Goal: Use online tool/utility: Utilize a website feature to perform a specific function

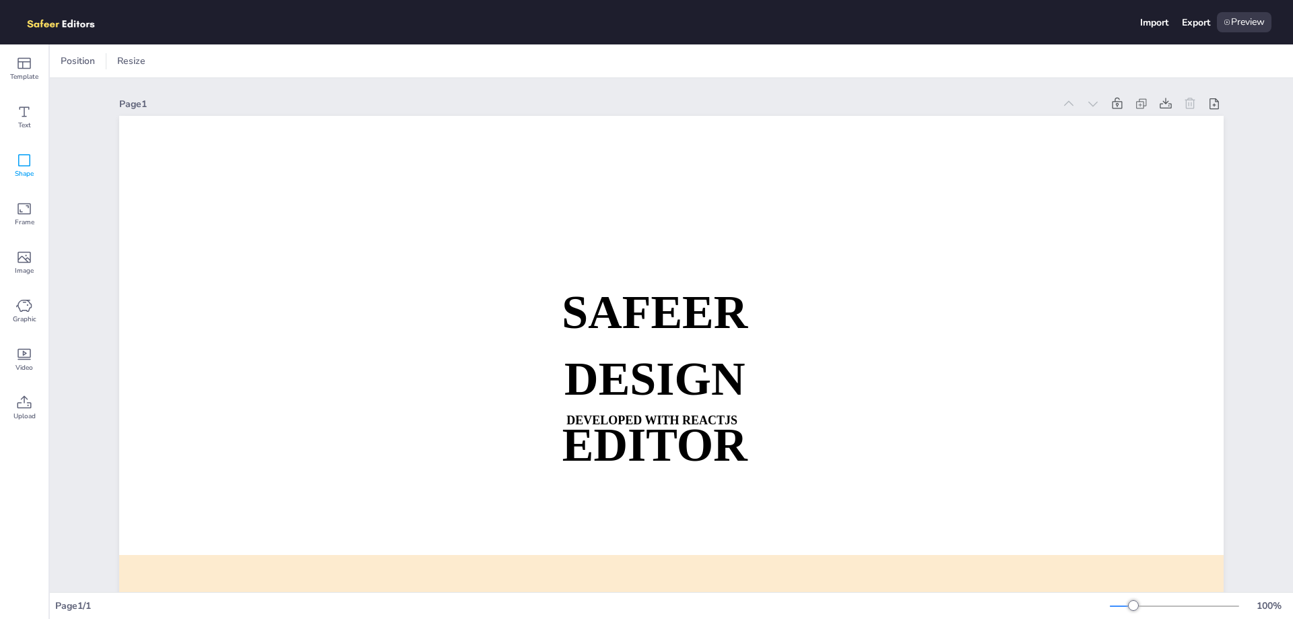
click at [18, 170] on span "Shape" at bounding box center [24, 173] width 19 height 11
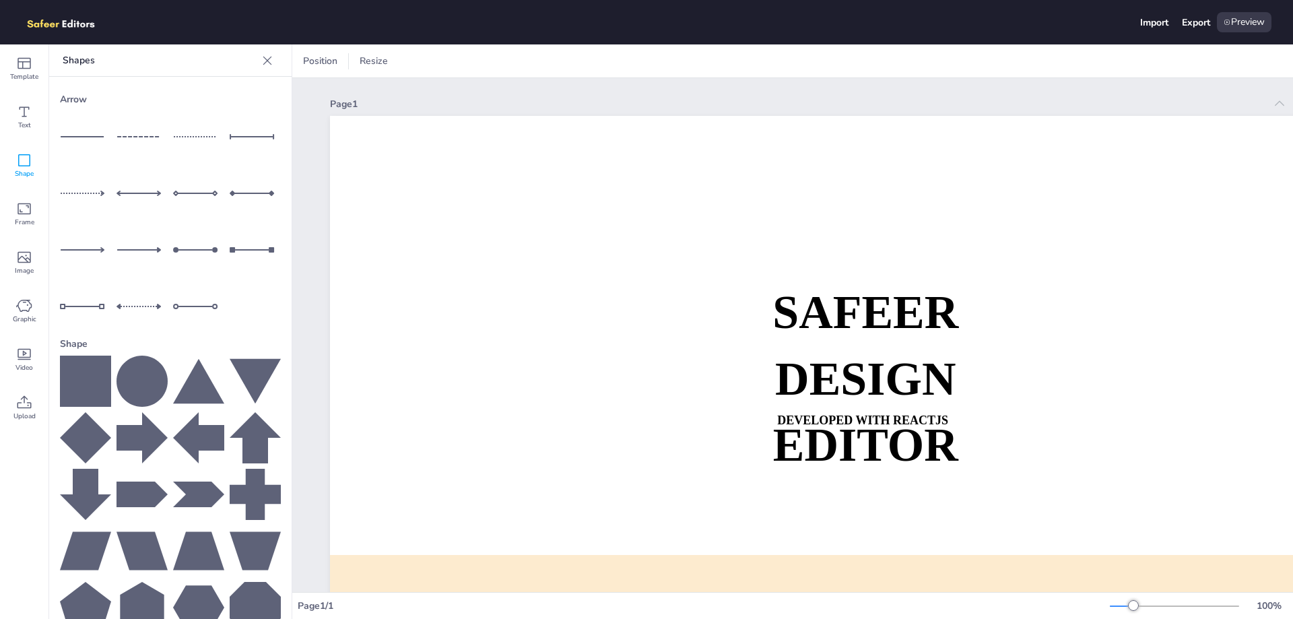
scroll to position [2, 0]
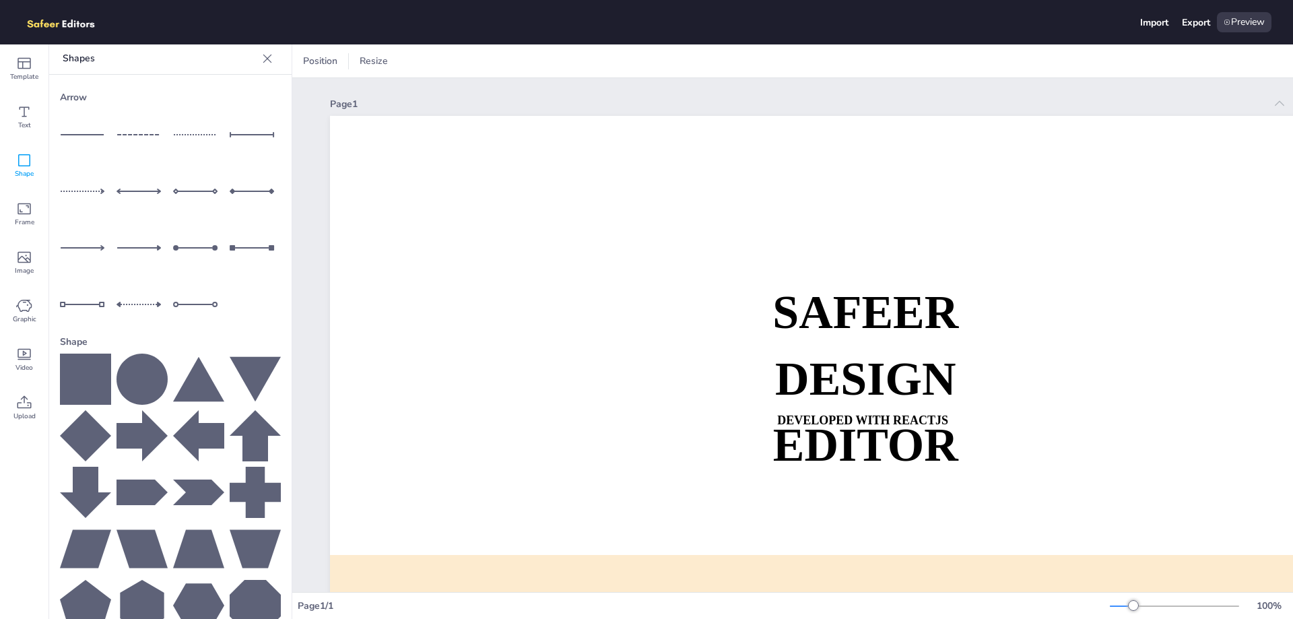
click at [88, 359] on icon at bounding box center [85, 378] width 51 height 51
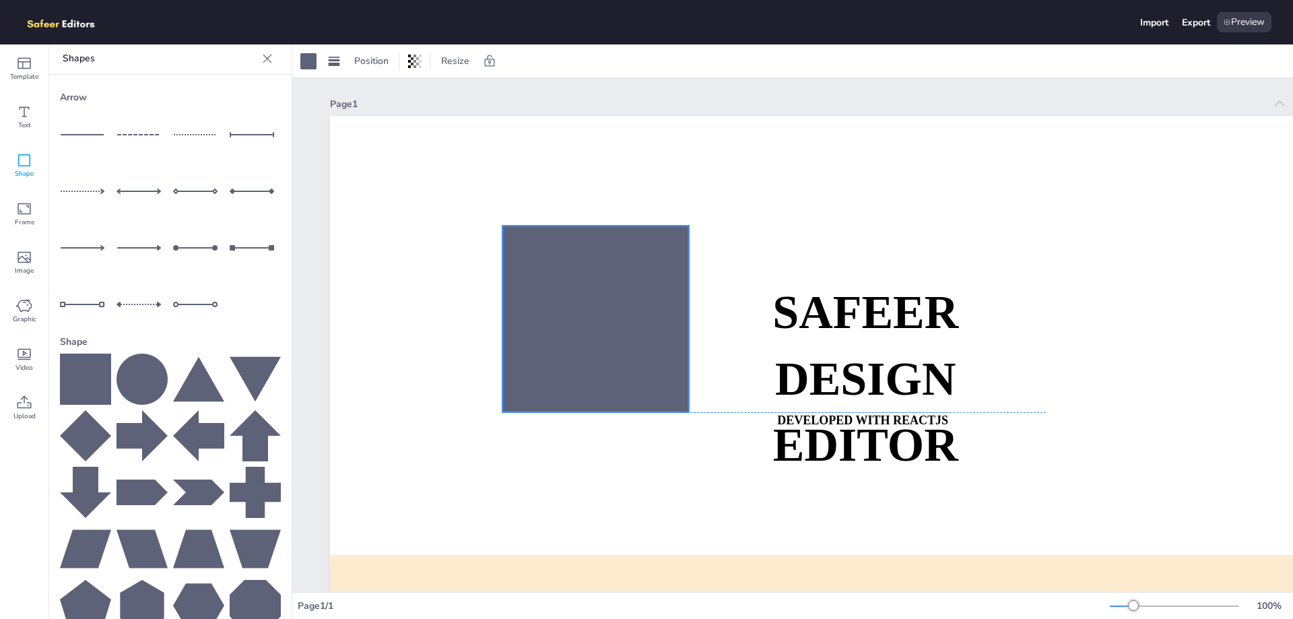
drag, startPoint x: 925, startPoint y: 493, endPoint x: 561, endPoint y: 309, distance: 408.0
click at [561, 309] on div at bounding box center [595, 319] width 186 height 186
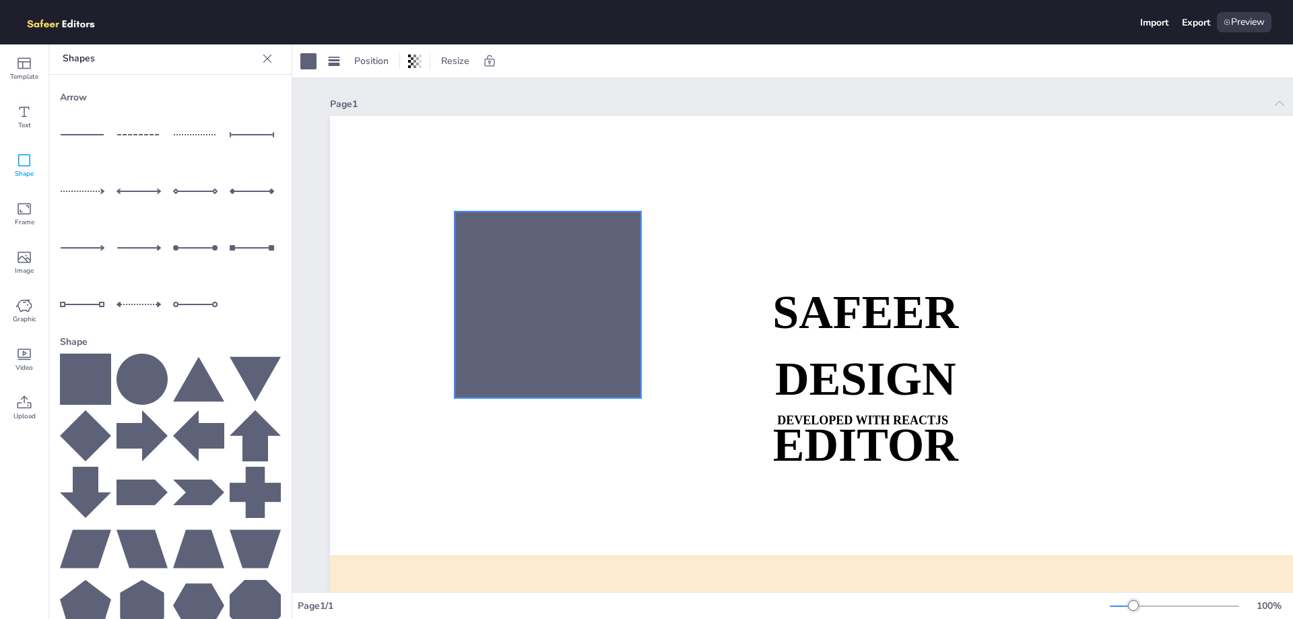
drag, startPoint x: 561, startPoint y: 309, endPoint x: 517, endPoint y: 299, distance: 44.9
click at [517, 299] on div at bounding box center [547, 304] width 186 height 186
drag, startPoint x: 545, startPoint y: 421, endPoint x: 544, endPoint y: 172, distance: 249.8
click at [544, 172] on div "SAFEER DESIGN EDITOR DEVELOPED WITH REACTJS WHATSAPP: [URL][DOMAIN_NAME][PHONE_…" at bounding box center [882, 427] width 1104 height 622
click at [581, 304] on div at bounding box center [548, 307] width 192 height 192
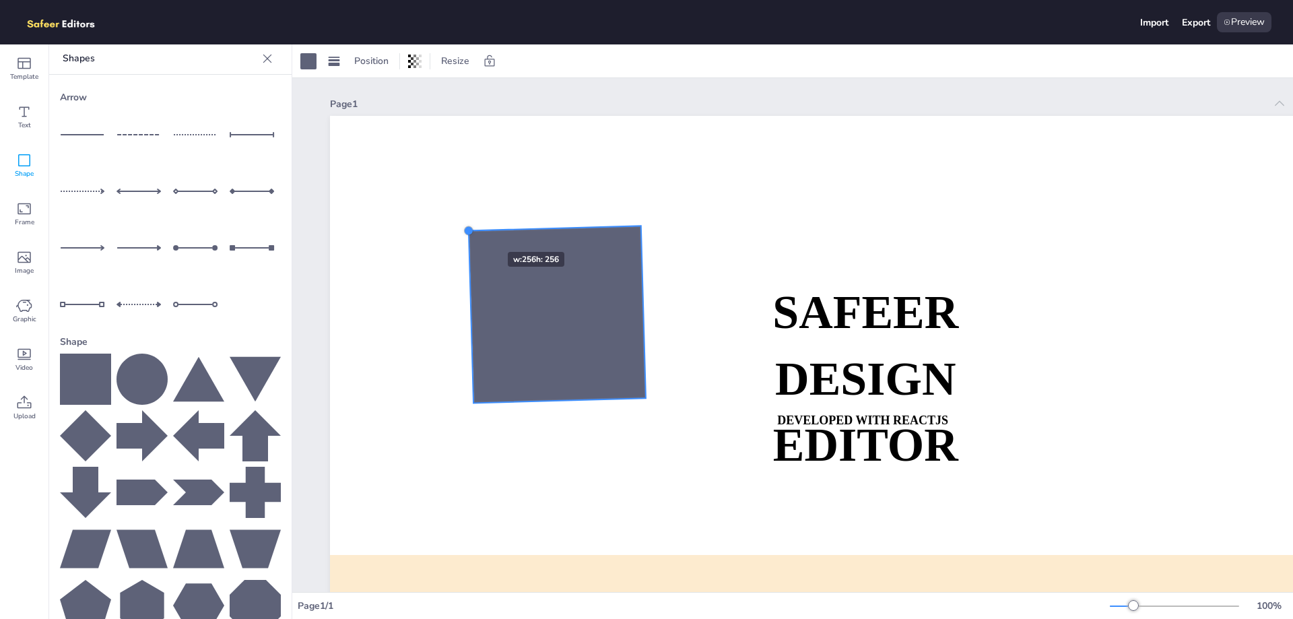
drag, startPoint x: 452, startPoint y: 213, endPoint x: 467, endPoint y: 228, distance: 21.0
click at [467, 228] on div at bounding box center [468, 231] width 11 height 11
click at [309, 60] on div at bounding box center [308, 61] width 16 height 16
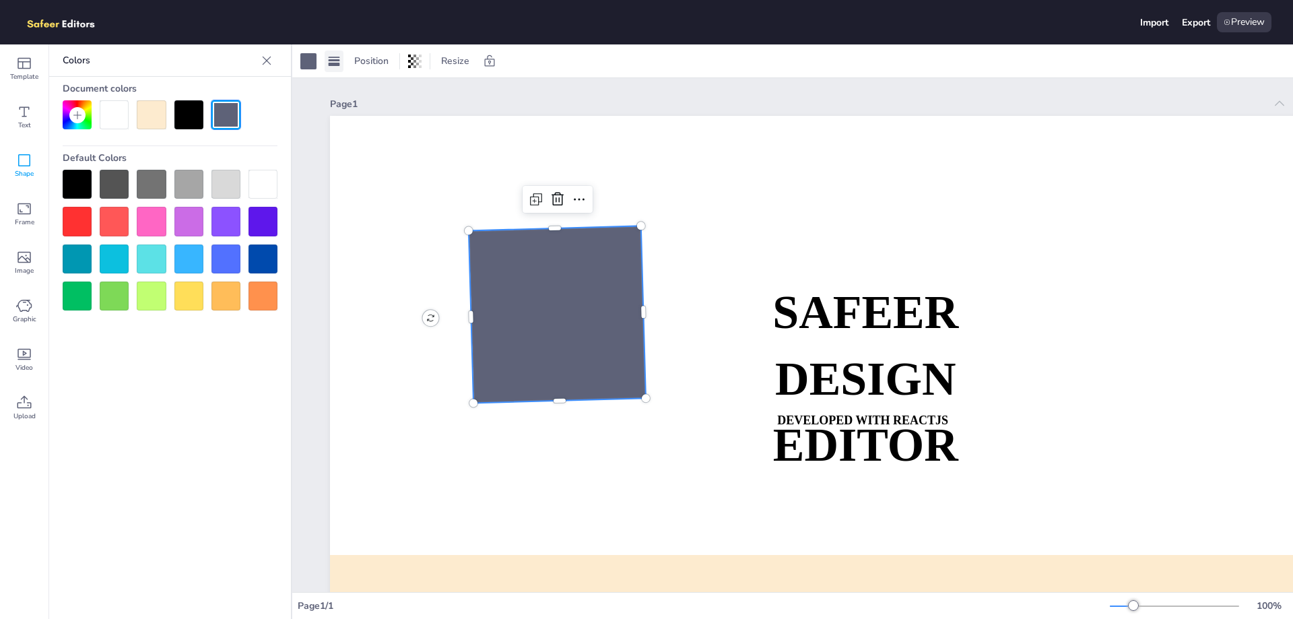
click at [338, 55] on icon at bounding box center [333, 61] width 13 height 13
type input "22"
drag, startPoint x: 338, startPoint y: 182, endPoint x: 349, endPoint y: 151, distance: 33.4
click at [370, 181] on div at bounding box center [369, 184] width 11 height 11
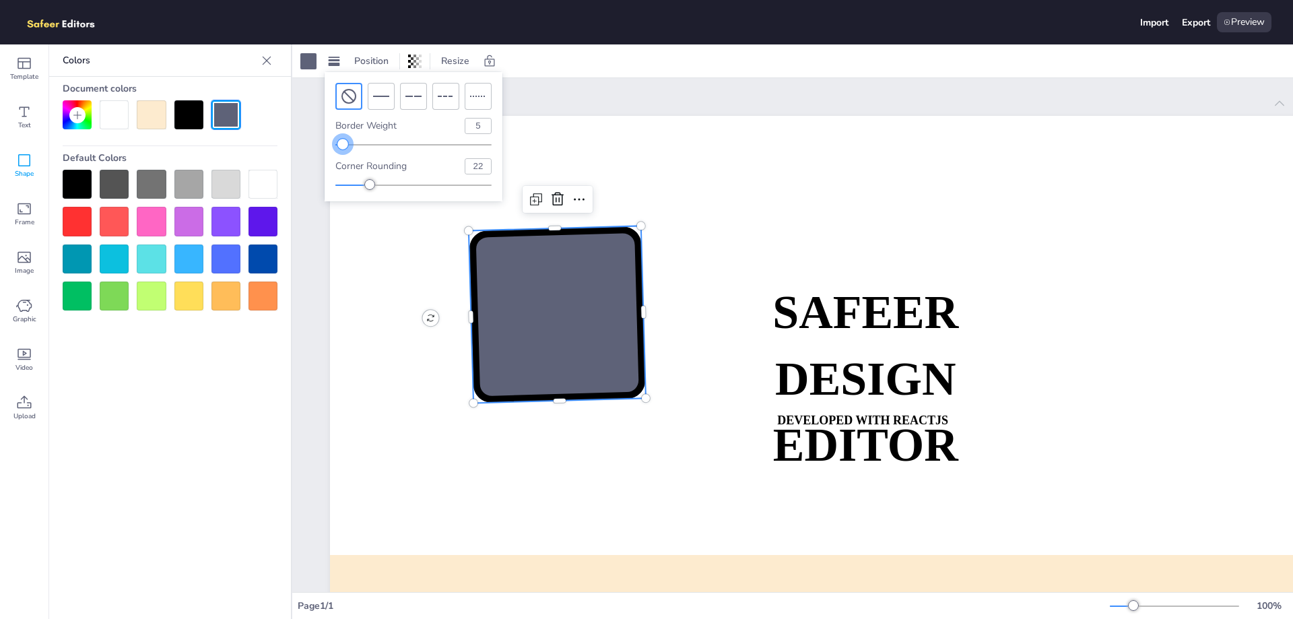
type input "4"
click at [341, 143] on div at bounding box center [341, 144] width 11 height 11
type input "21"
click at [368, 181] on div at bounding box center [368, 184] width 11 height 11
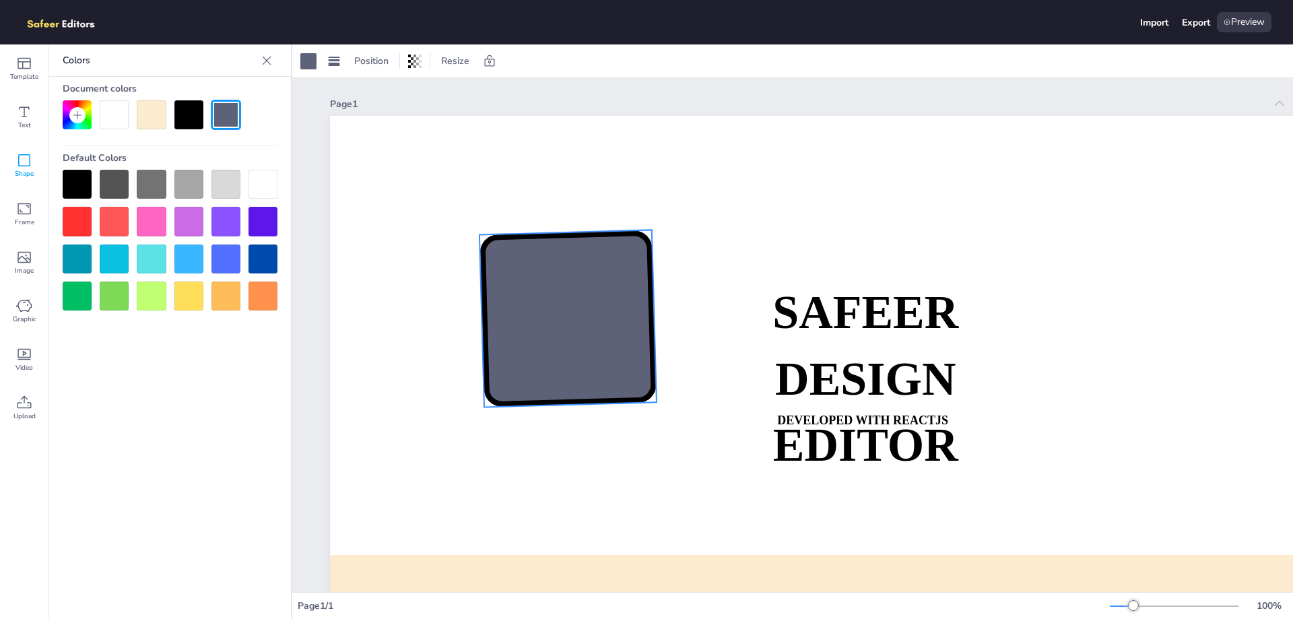
drag, startPoint x: 543, startPoint y: 301, endPoint x: 553, endPoint y: 305, distance: 11.5
click at [553, 305] on icon at bounding box center [567, 318] width 177 height 177
drag, startPoint x: 570, startPoint y: 235, endPoint x: 569, endPoint y: 228, distance: 6.8
click at [569, 228] on div at bounding box center [565, 225] width 172 height 15
click at [29, 65] on icon at bounding box center [24, 63] width 16 height 16
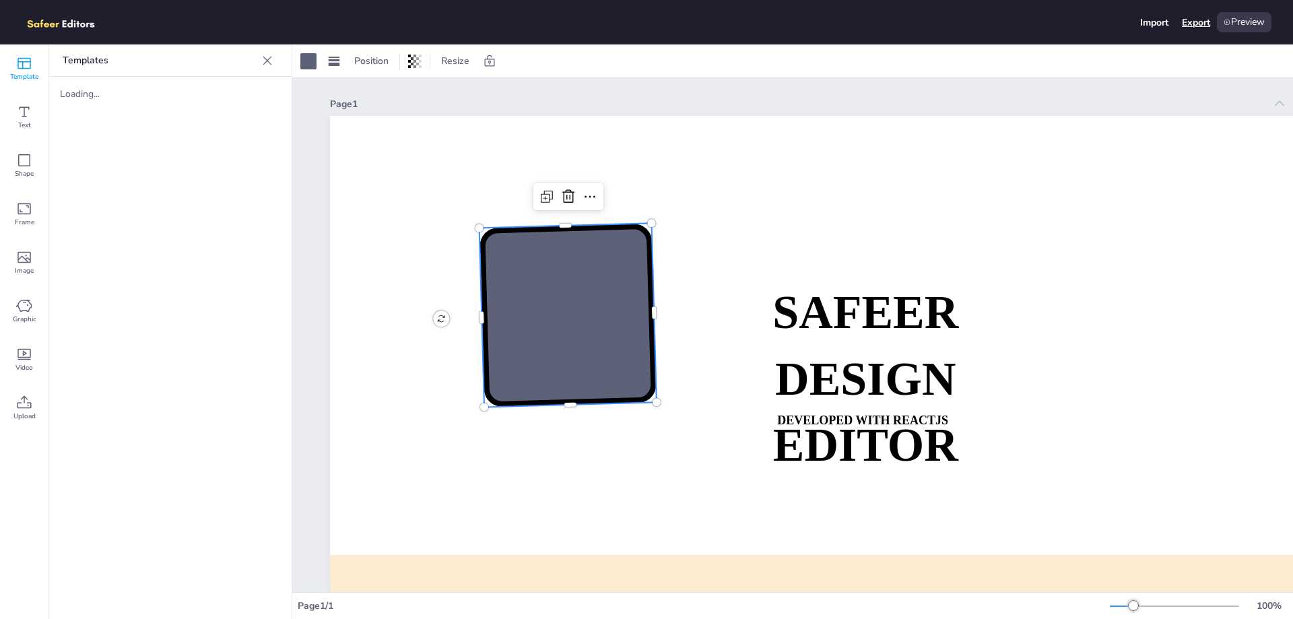
click at [1187, 22] on div "Export" at bounding box center [1196, 22] width 28 height 13
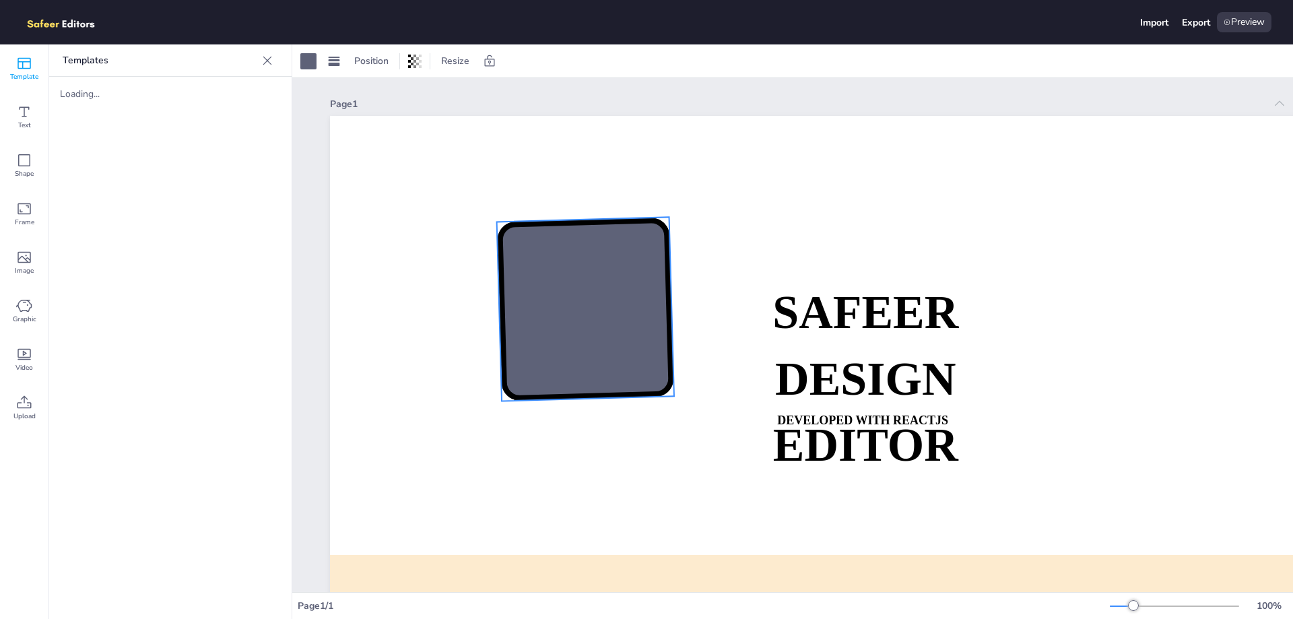
drag, startPoint x: 566, startPoint y: 306, endPoint x: 584, endPoint y: 300, distance: 18.5
click at [584, 300] on icon at bounding box center [585, 309] width 177 height 184
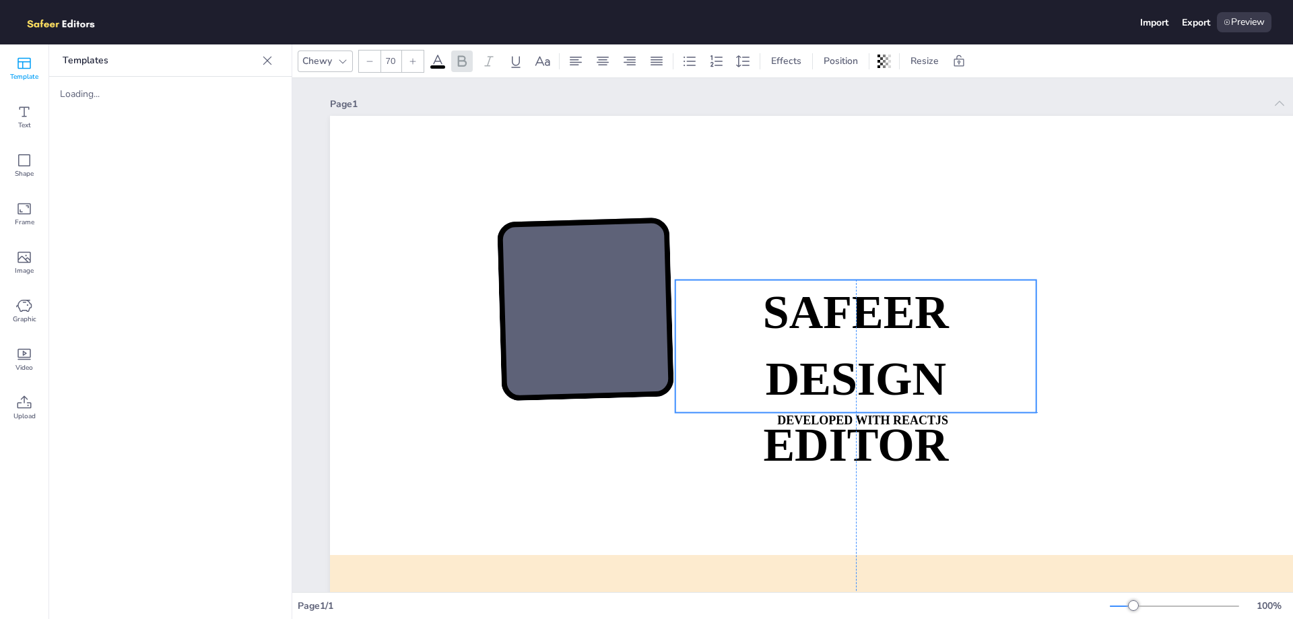
drag, startPoint x: 829, startPoint y: 373, endPoint x: 804, endPoint y: 359, distance: 28.6
click at [804, 359] on strong "DESIGN EDITOR" at bounding box center [855, 412] width 185 height 118
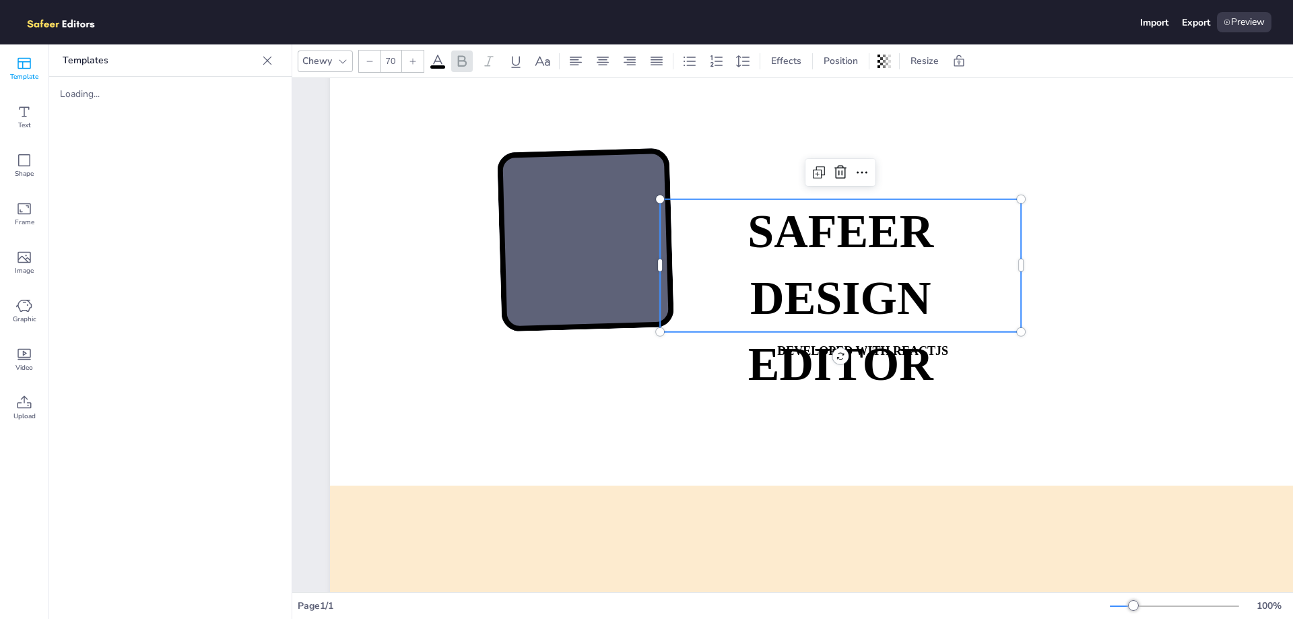
scroll to position [0, 0]
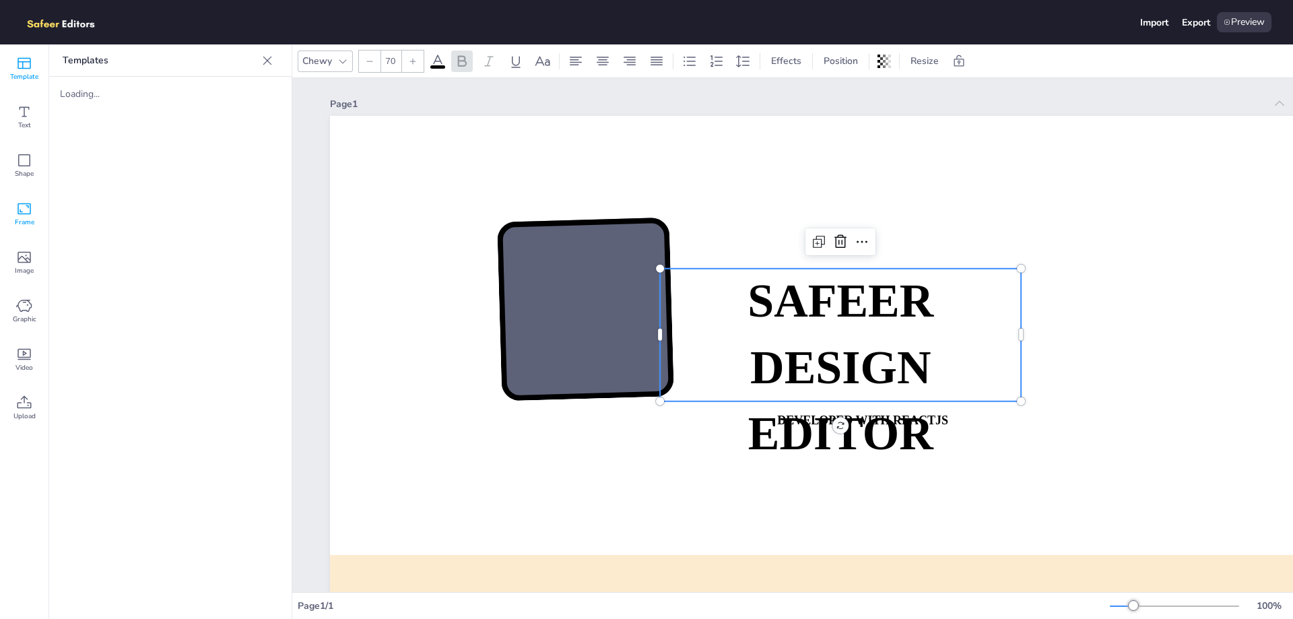
click at [30, 211] on icon at bounding box center [24, 209] width 16 height 16
click at [276, 57] on div at bounding box center [268, 61] width 22 height 22
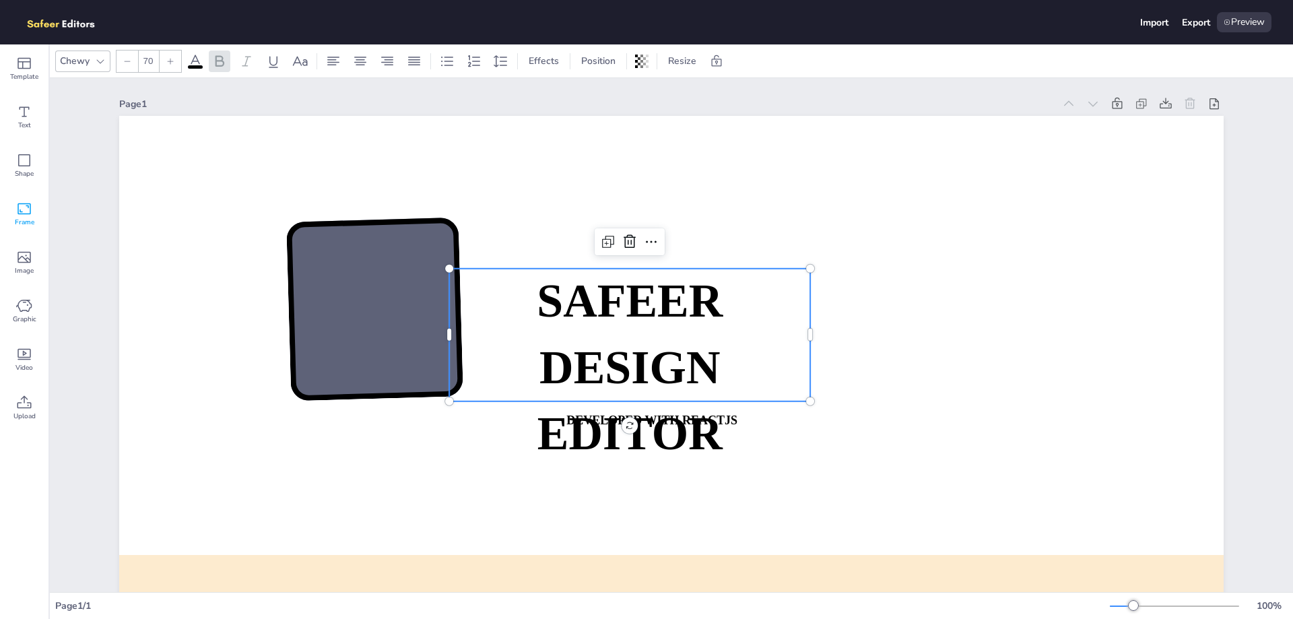
click at [18, 205] on icon at bounding box center [24, 209] width 16 height 16
